Goal: Check status: Check status

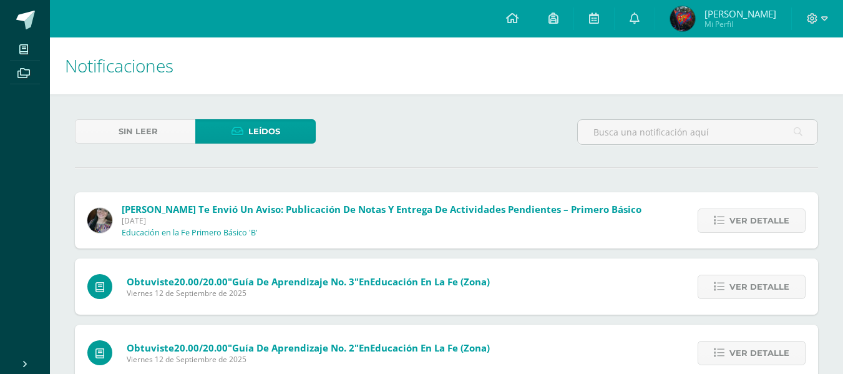
scroll to position [1177, 0]
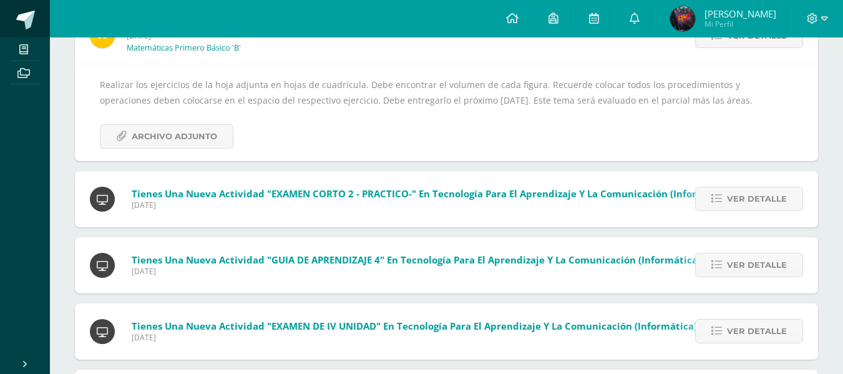
click at [46, 6] on link at bounding box center [25, 18] width 50 height 37
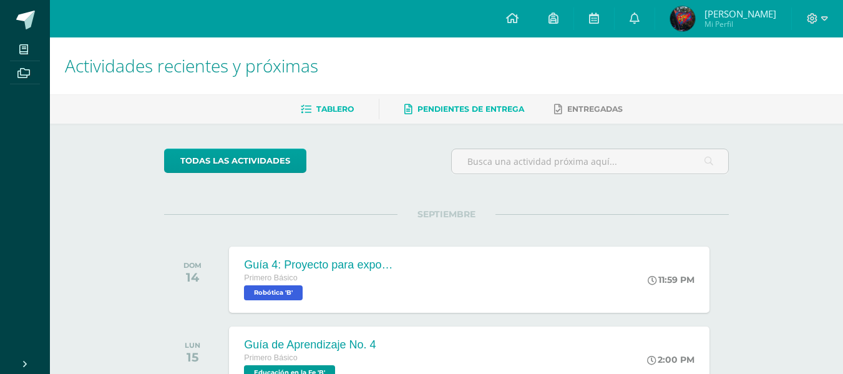
click at [457, 117] on link "Pendientes de entrega" at bounding box center [464, 109] width 120 height 20
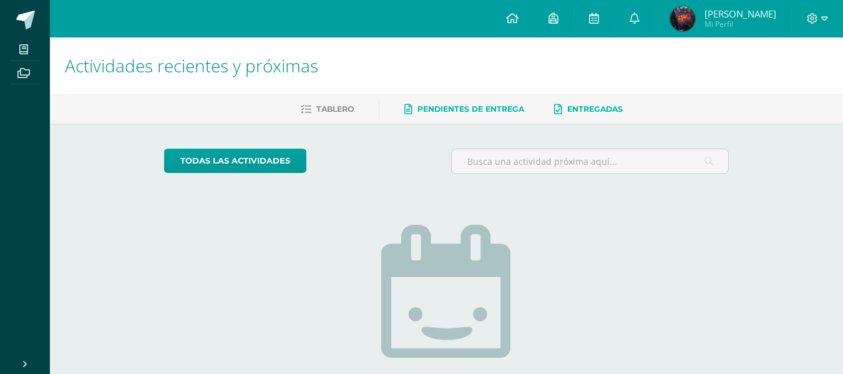
click at [571, 110] on span "Entregadas" at bounding box center [595, 108] width 56 height 9
